Goal: Transaction & Acquisition: Download file/media

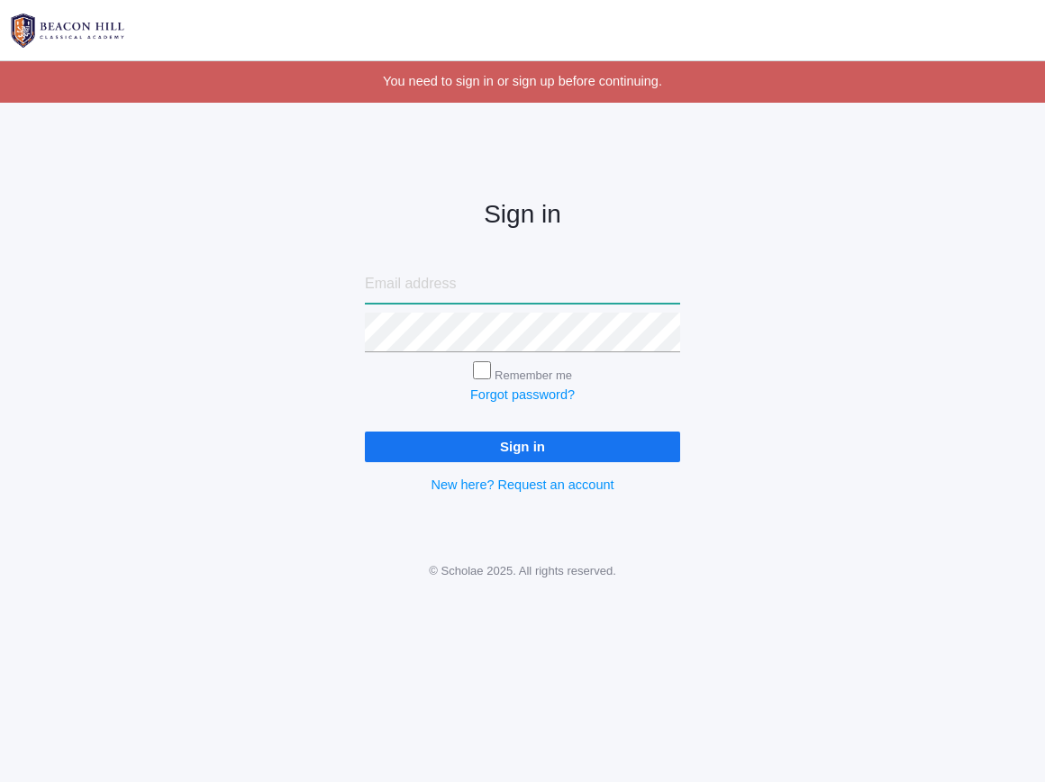
type input "[EMAIL_ADDRESS][DOMAIN_NAME]"
click at [588, 423] on form "teamsoratorio@gmail.com Remember me Forgot password? Sign in" at bounding box center [522, 363] width 315 height 197
click at [588, 441] on input "Sign in" at bounding box center [522, 446] width 315 height 30
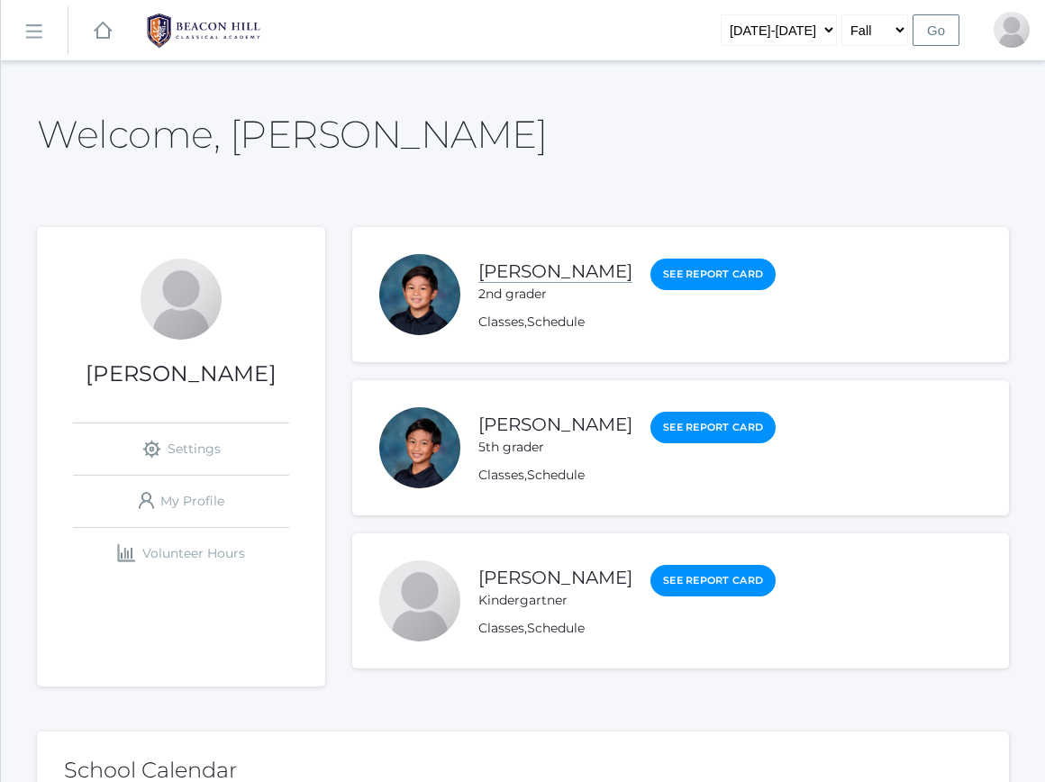
click at [575, 271] on link "[PERSON_NAME]" at bounding box center [555, 271] width 154 height 23
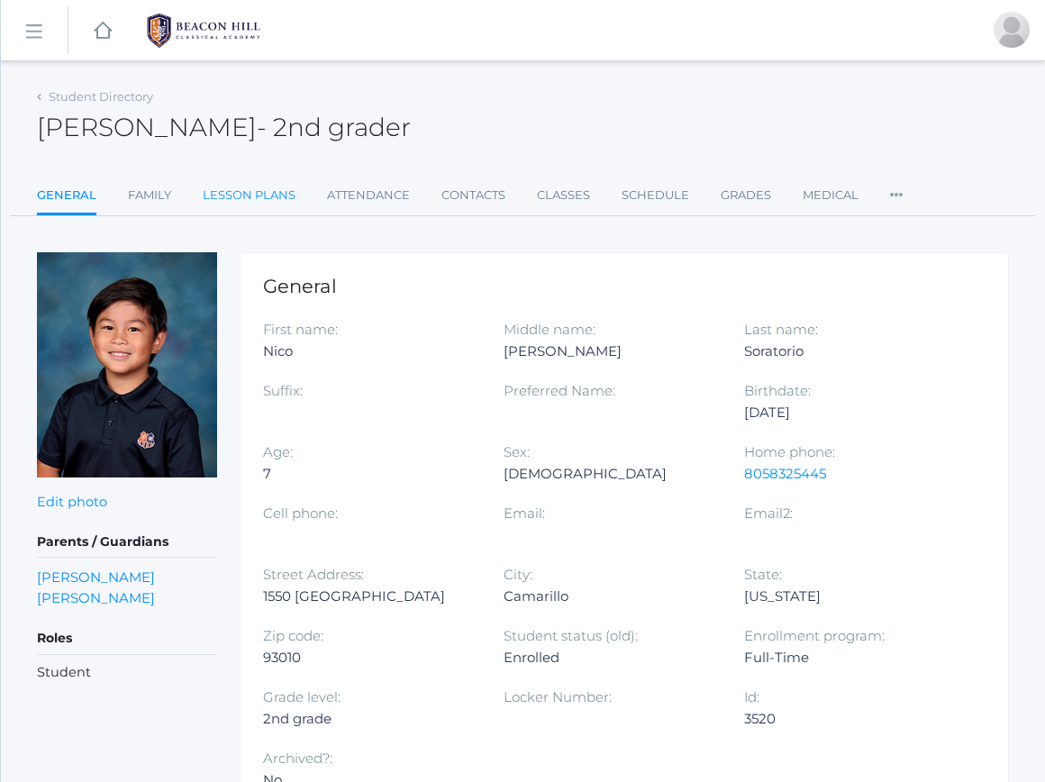
click at [279, 187] on link "Lesson Plans" at bounding box center [249, 195] width 93 height 36
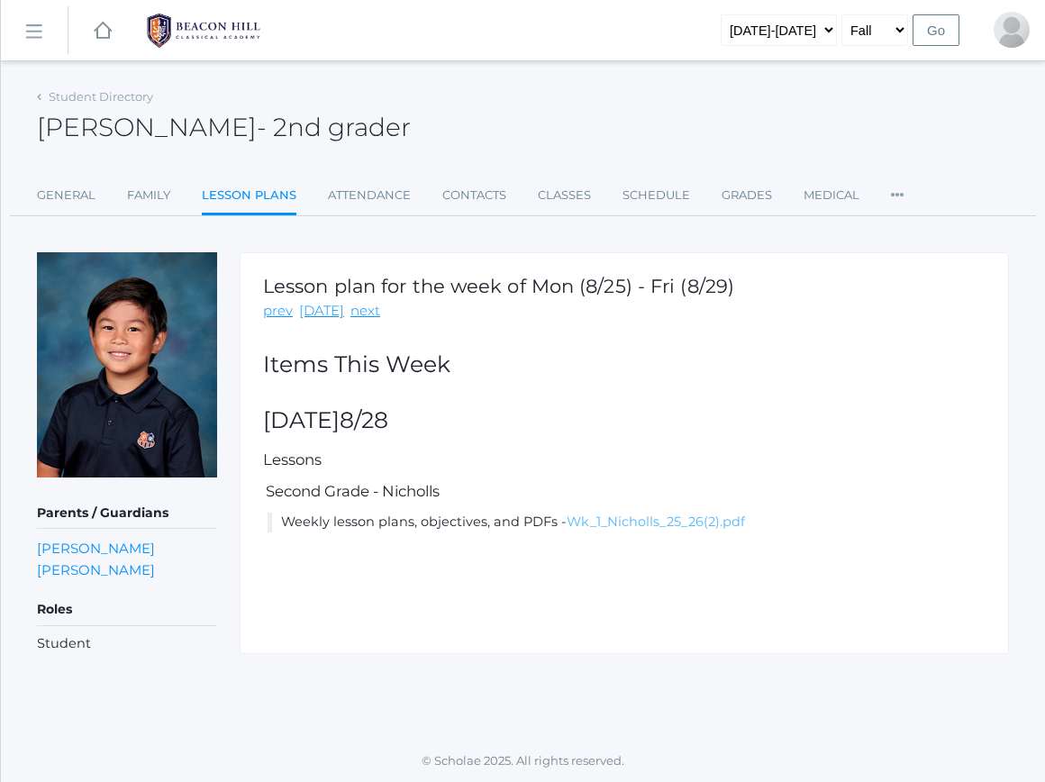
click at [718, 513] on link "Wk_1_Nicholls_25_26(2).pdf" at bounding box center [656, 521] width 178 height 16
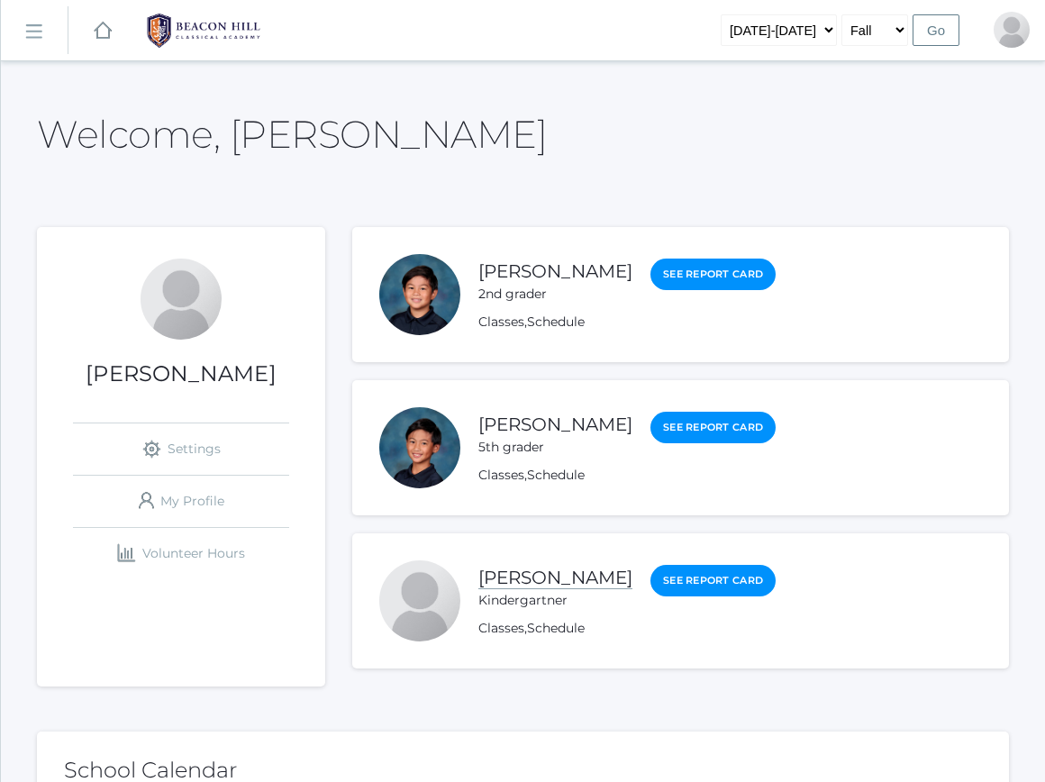
click at [557, 579] on link "[PERSON_NAME]" at bounding box center [555, 578] width 154 height 23
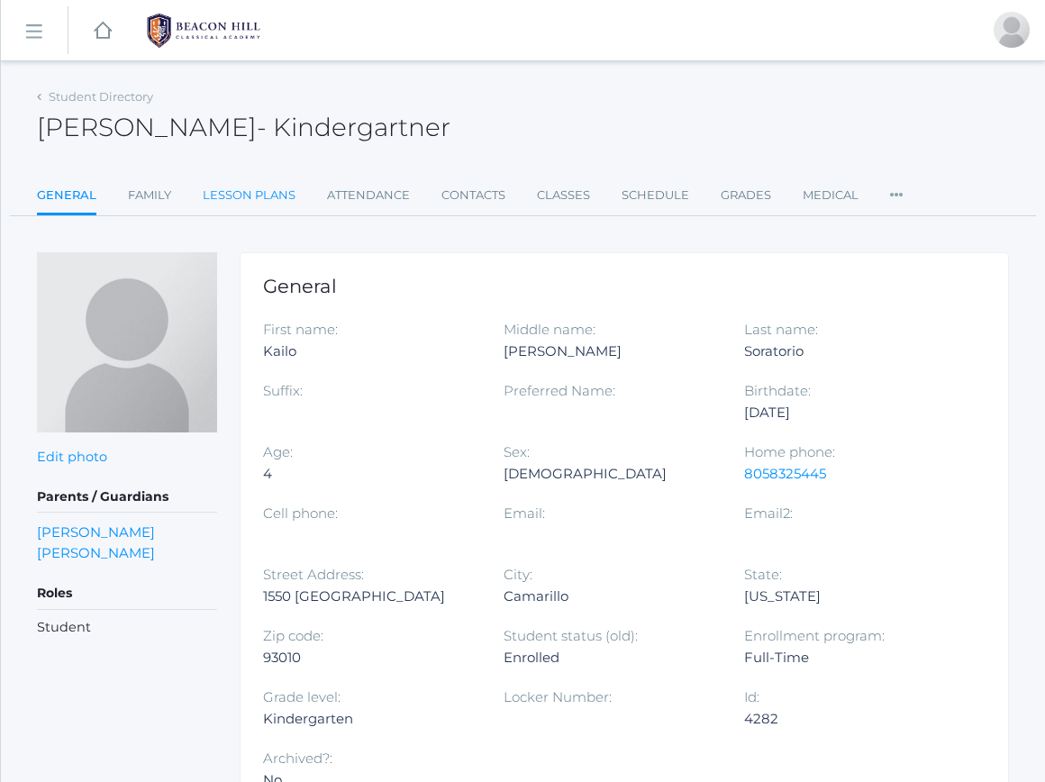
click at [270, 196] on link "Lesson Plans" at bounding box center [249, 195] width 93 height 36
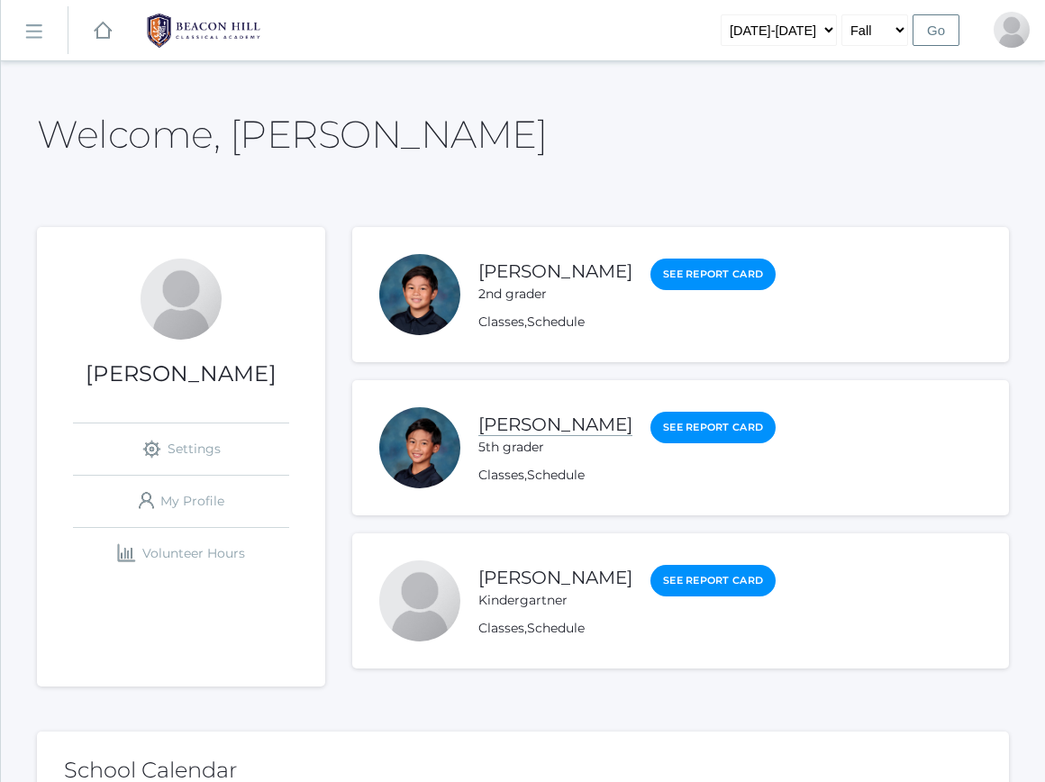
click at [531, 421] on link "[PERSON_NAME]" at bounding box center [555, 424] width 154 height 23
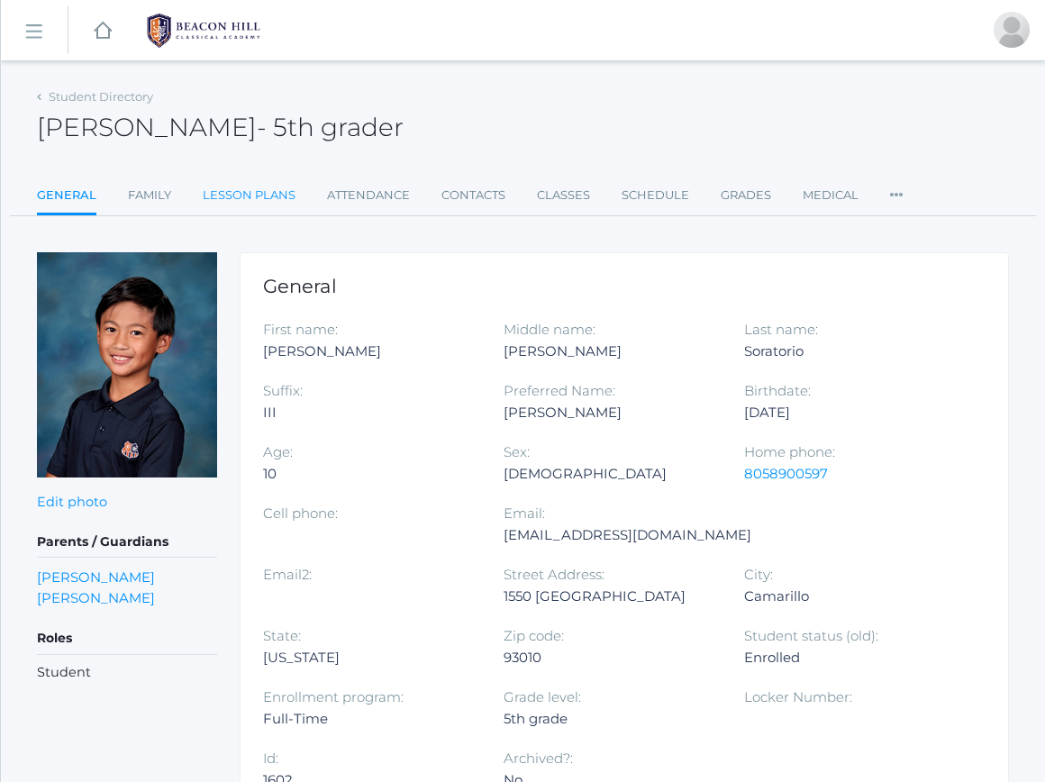
click at [248, 194] on link "Lesson Plans" at bounding box center [249, 195] width 93 height 36
